Goal: Information Seeking & Learning: Learn about a topic

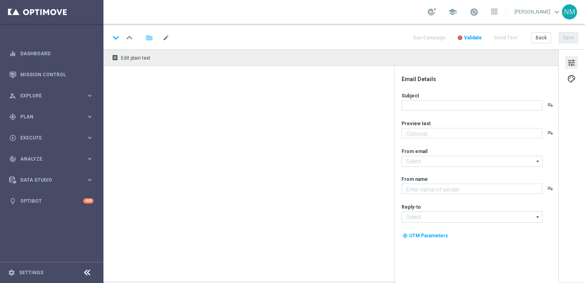
type textarea "That is EuroDreams Superdraw"
type textarea "Lottoland"
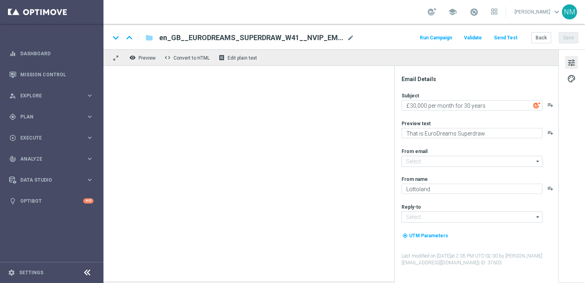
type input "[EMAIL_ADDRESS][DOMAIN_NAME]"
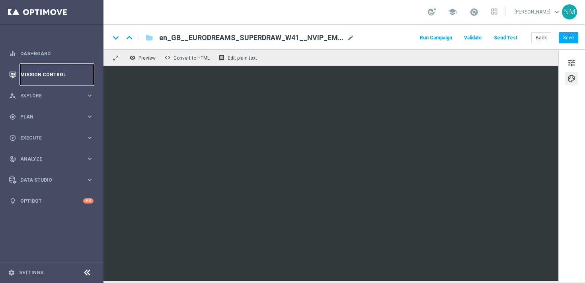
click at [49, 80] on link "Mission Control" at bounding box center [56, 74] width 73 height 21
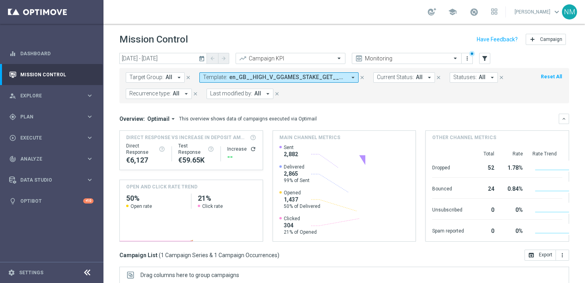
click at [350, 76] on icon "arrow_drop_down" at bounding box center [352, 77] width 7 height 7
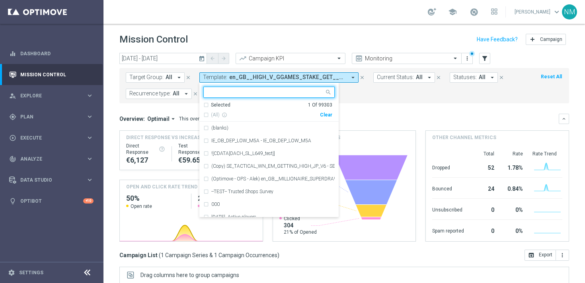
click at [0, 0] on div "Clear" at bounding box center [0, 0] width 0 height 0
click at [367, 99] on div "Target Group: All arrow_drop_down close Template: en_GB__HIGH_V_GGAMES_STAKE_GE…" at bounding box center [343, 85] width 449 height 35
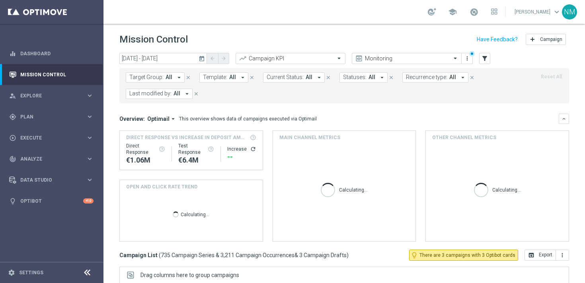
click at [152, 77] on span "Target Group:" at bounding box center [146, 77] width 34 height 7
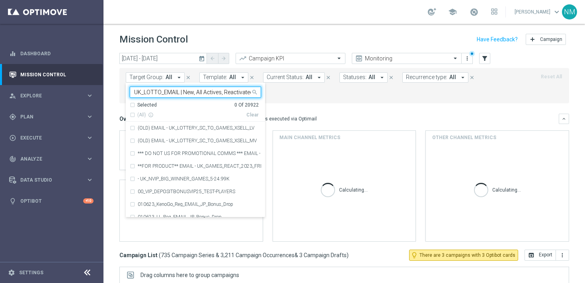
scroll to position [0, 18]
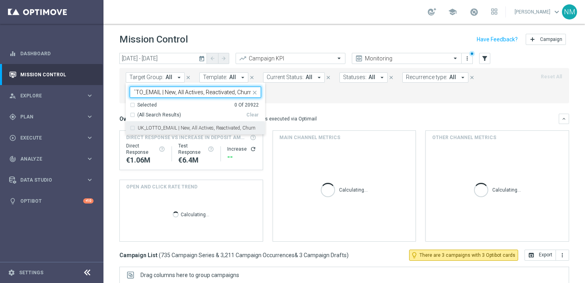
click at [166, 128] on label "UK_LOTTO_EMAIL | New, All Actives, Reactivated, Churn" at bounding box center [197, 128] width 118 height 5
type input "UK_LOTTO_EMAIL | New, All Actives, Reactivated, Churn"
click at [166, 128] on label "UK_LOTTO_EMAIL | New, All Actives, Reactivated, Churn" at bounding box center [197, 128] width 118 height 5
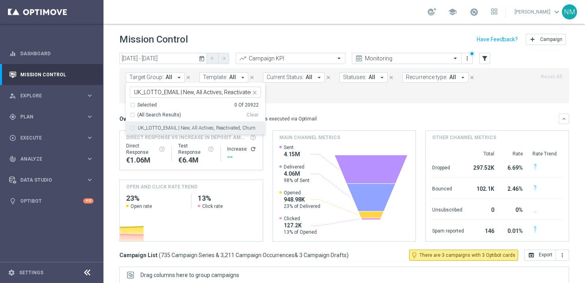
click at [189, 127] on label "UK_LOTTO_EMAIL | New, All Actives, Reactivated, Churn" at bounding box center [197, 128] width 118 height 5
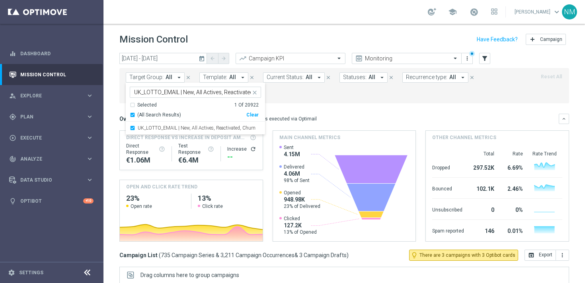
click at [276, 104] on mini-dashboard "Overview: Optimail arrow_drop_down This overview shows data of campaigns execut…" at bounding box center [343, 176] width 449 height 146
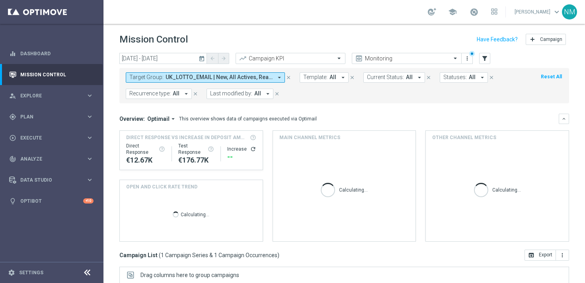
scroll to position [131, 0]
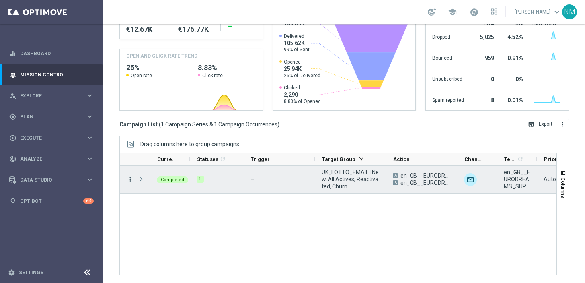
click at [128, 180] on icon "more_vert" at bounding box center [129, 179] width 7 height 7
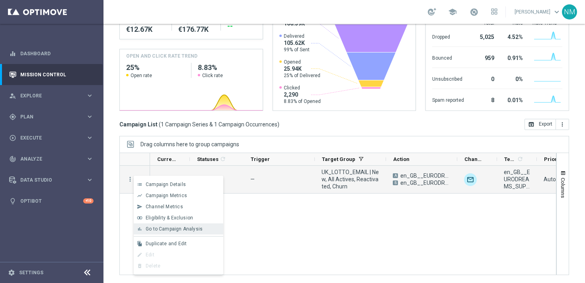
click at [157, 232] on div "bar_chart Go to Campaign Analysis" at bounding box center [178, 229] width 89 height 11
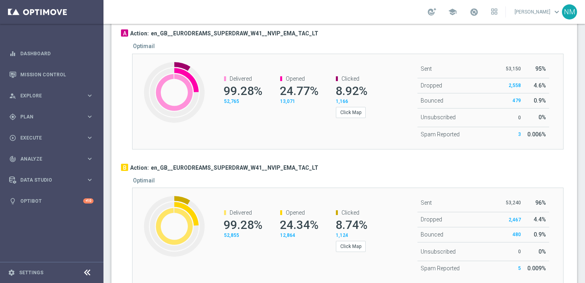
scroll to position [451, 0]
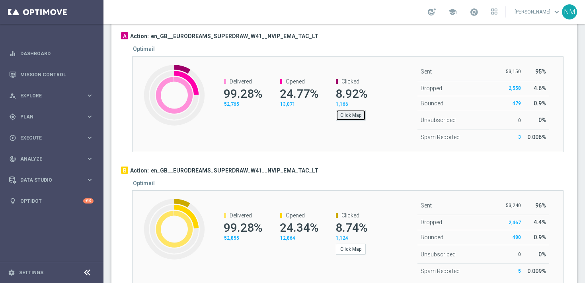
click at [359, 121] on button "Click Map" at bounding box center [351, 115] width 30 height 11
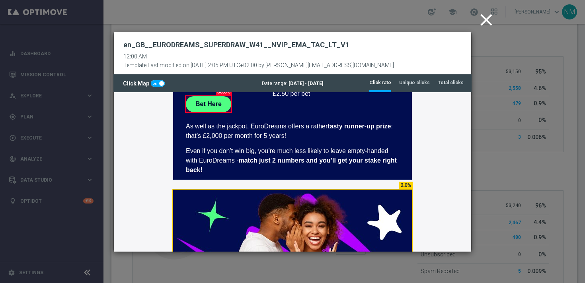
scroll to position [13, 0]
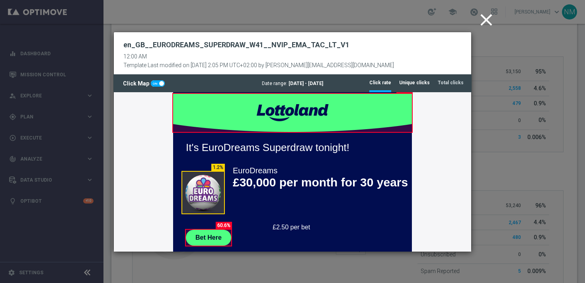
click at [421, 82] on tab-header "Unique clicks" at bounding box center [414, 83] width 31 height 7
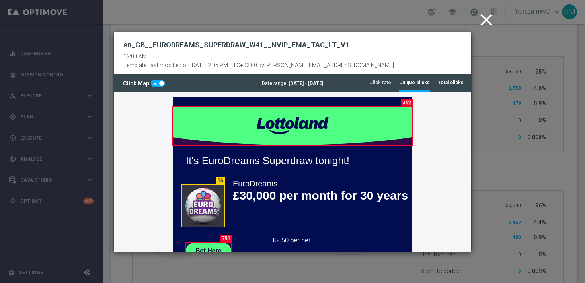
click at [446, 83] on tab-header "Total clicks" at bounding box center [451, 83] width 26 height 7
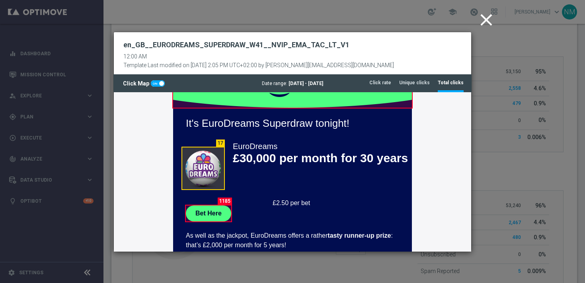
scroll to position [0, 0]
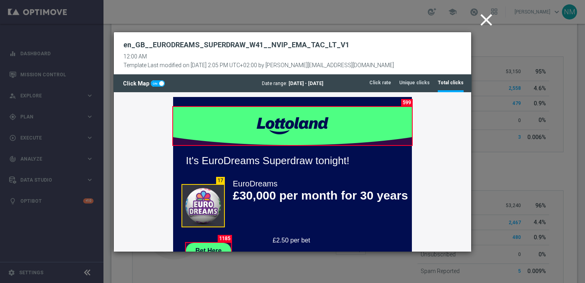
click at [486, 23] on icon "close" at bounding box center [486, 20] width 20 height 20
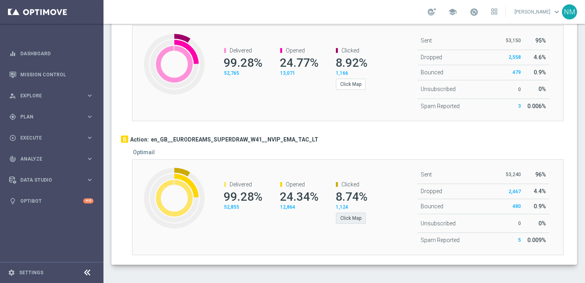
scroll to position [482, 0]
click at [351, 217] on button "Click Map" at bounding box center [351, 217] width 30 height 11
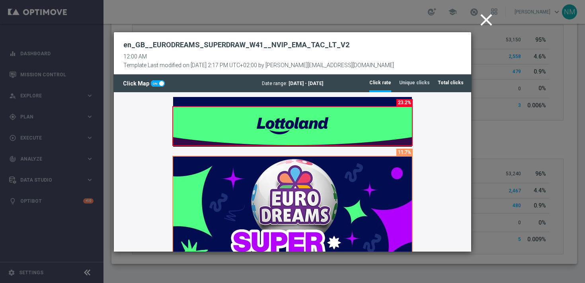
click at [451, 82] on tab-header "Total clicks" at bounding box center [451, 83] width 26 height 7
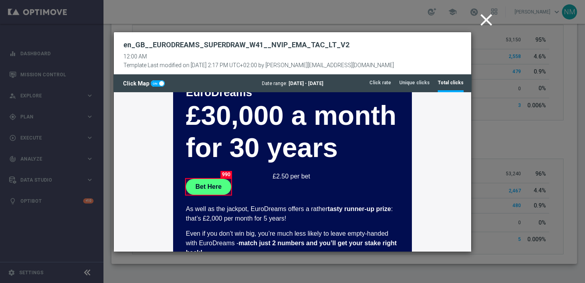
scroll to position [233, 0]
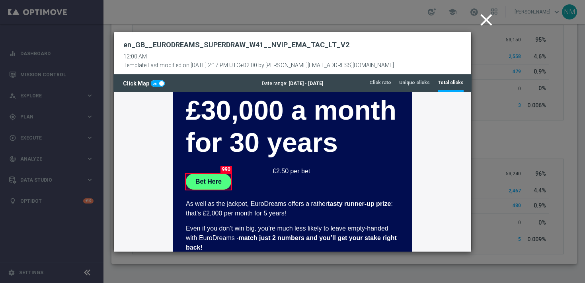
click at [483, 26] on icon "close" at bounding box center [486, 20] width 20 height 20
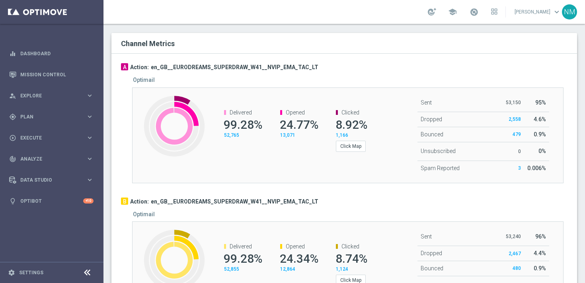
scroll to position [413, 0]
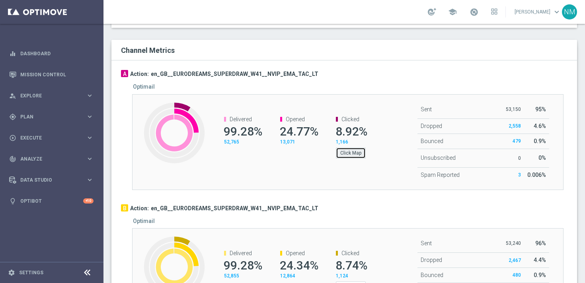
click at [348, 154] on button "Click Map" at bounding box center [351, 153] width 30 height 11
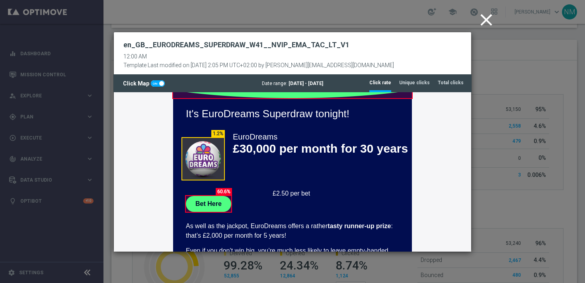
scroll to position [49, 0]
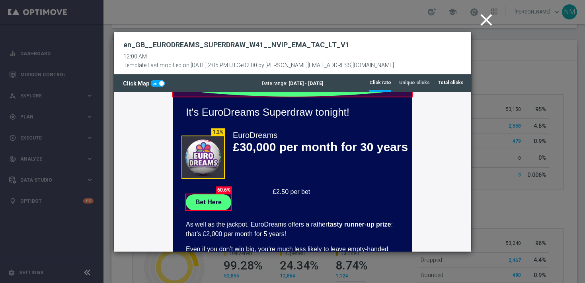
click at [451, 83] on tab-header "Total clicks" at bounding box center [451, 83] width 26 height 7
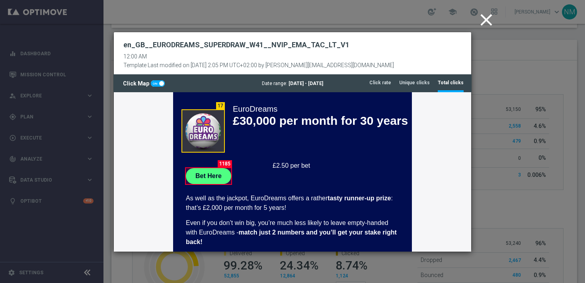
scroll to position [0, 0]
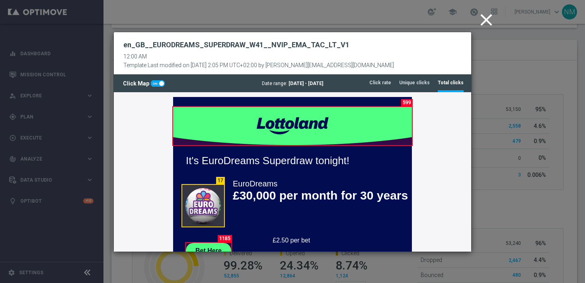
click at [488, 20] on icon "close" at bounding box center [486, 20] width 20 height 20
